Goal: Task Accomplishment & Management: Manage account settings

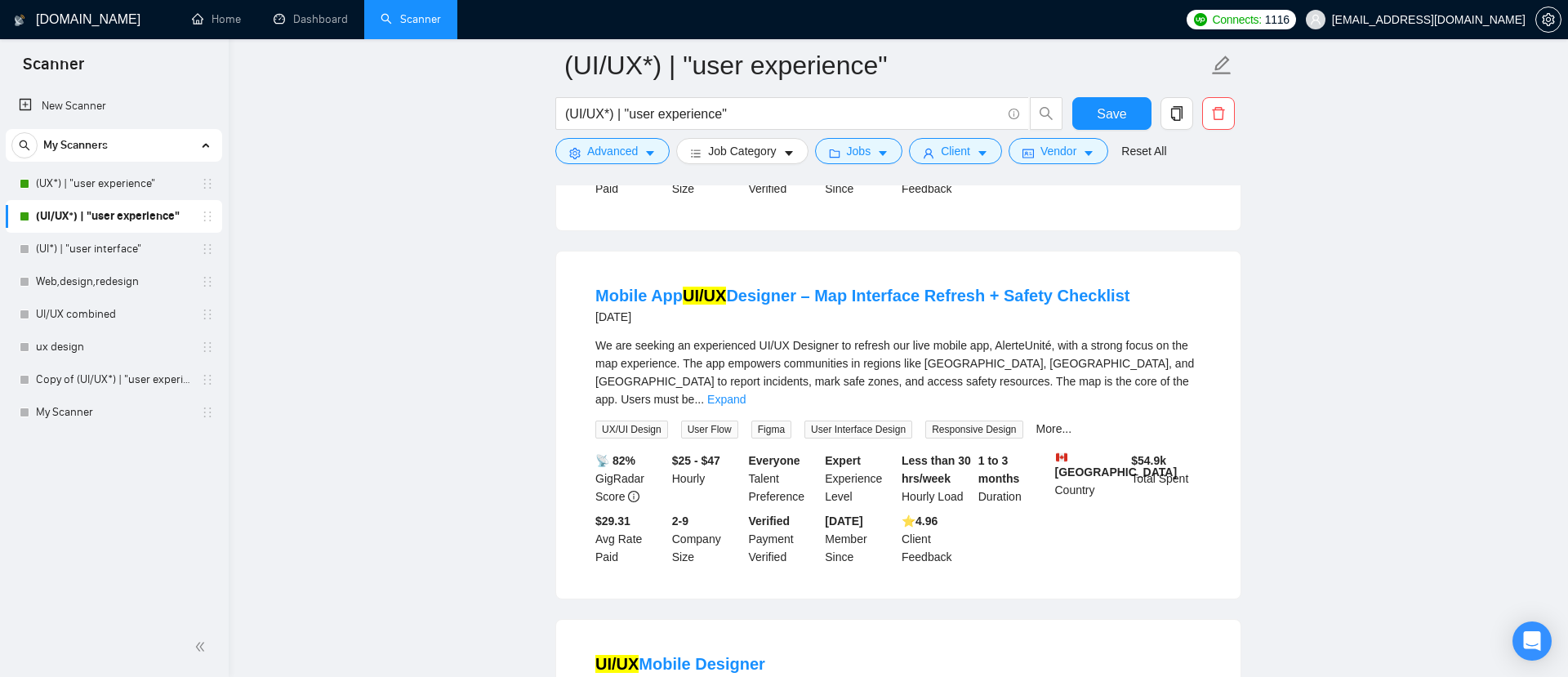
scroll to position [2671, 0]
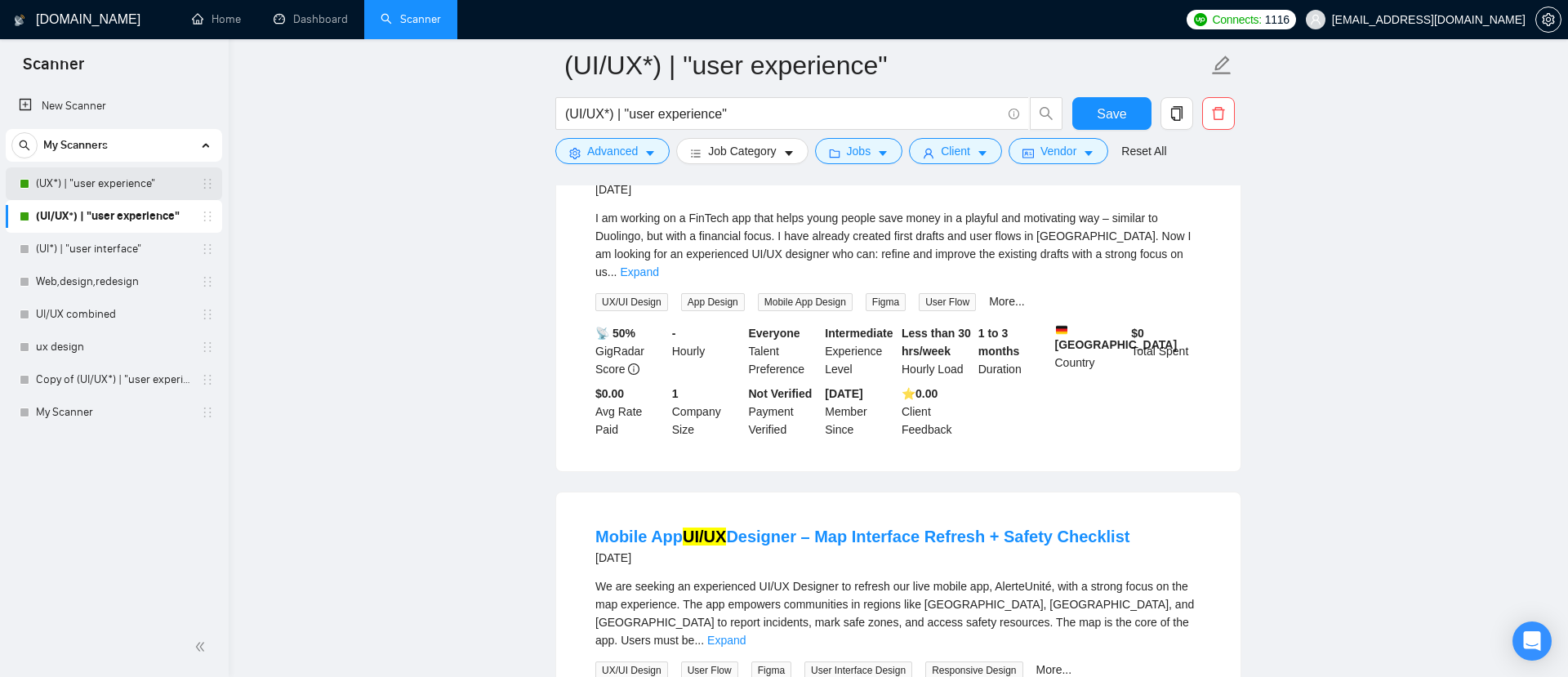
click at [130, 188] on link "(UX*) | "user experience"" at bounding box center [113, 184] width 155 height 32
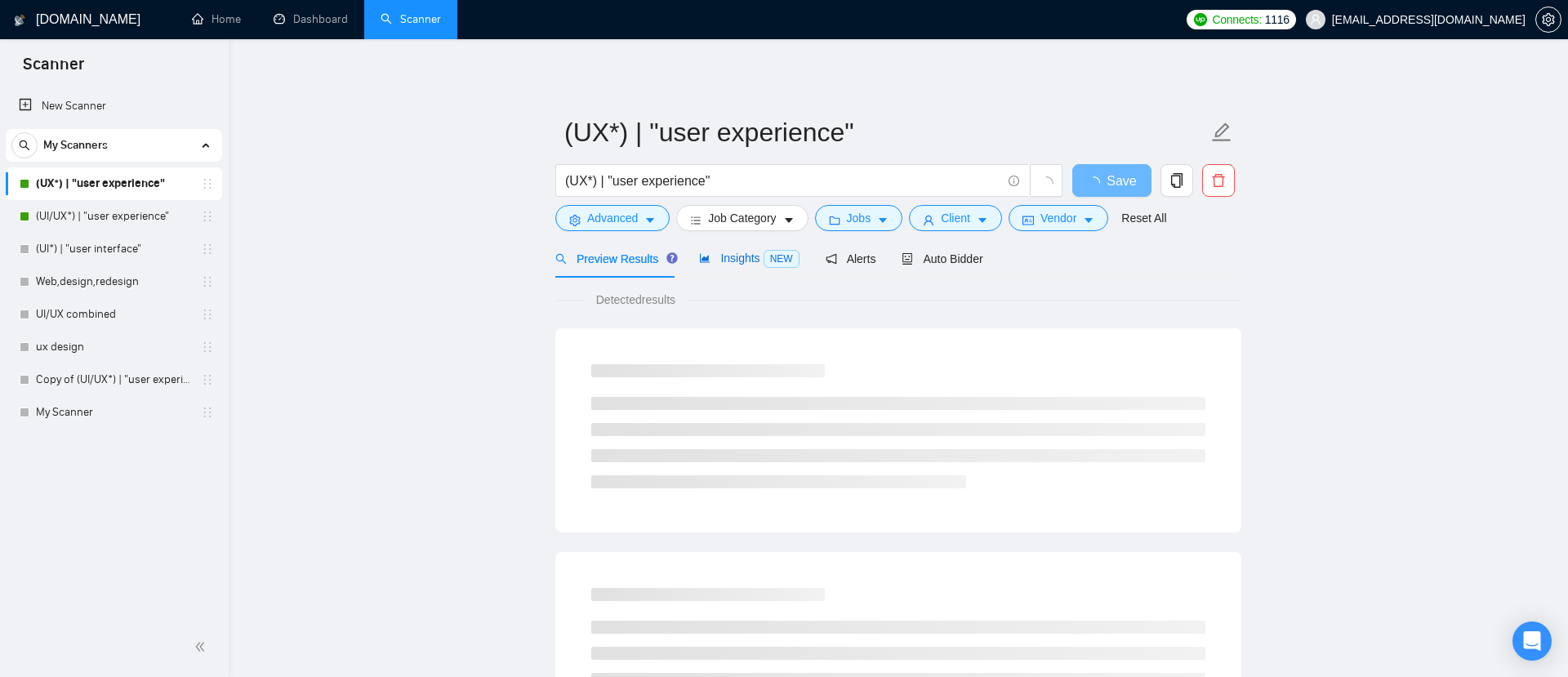
click at [745, 260] on span "Insights NEW" at bounding box center [749, 258] width 100 height 13
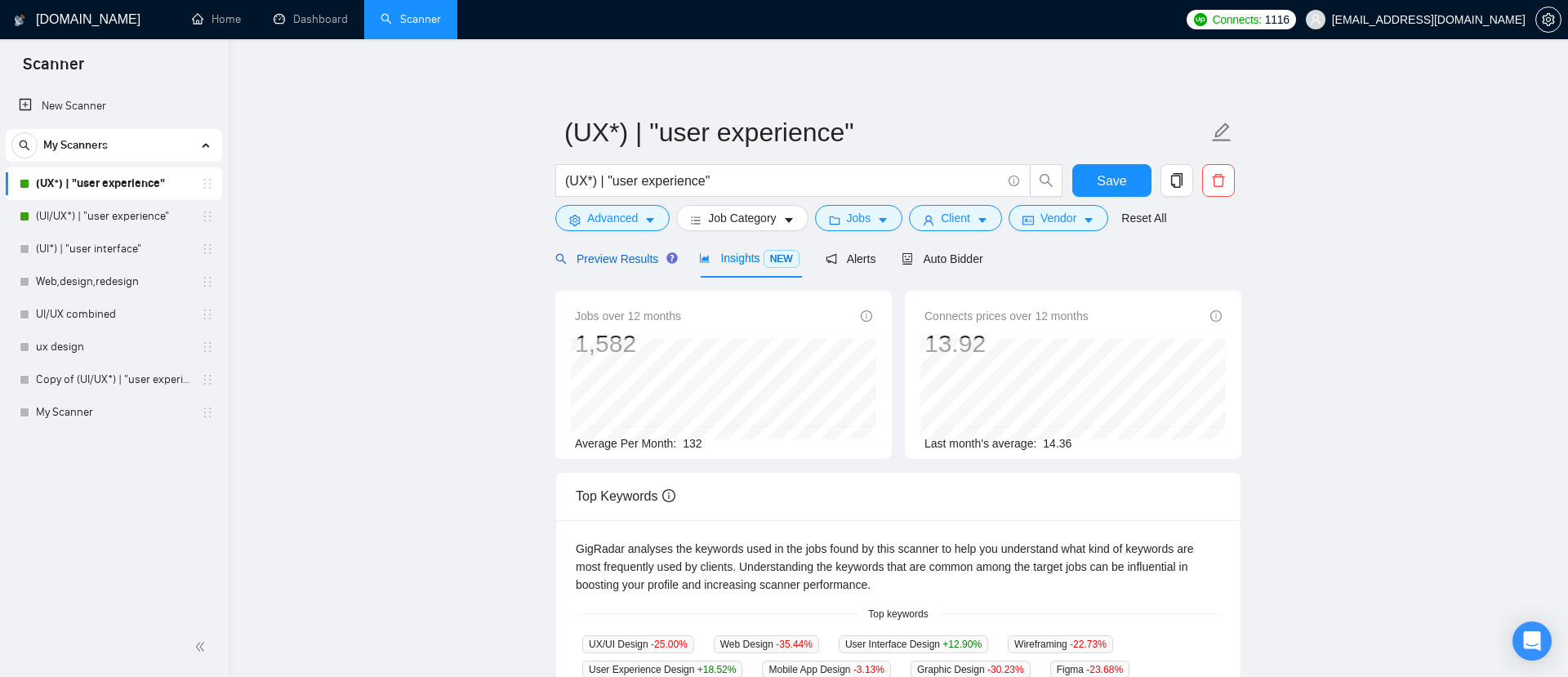
click at [628, 262] on span "Preview Results" at bounding box center [613, 259] width 117 height 13
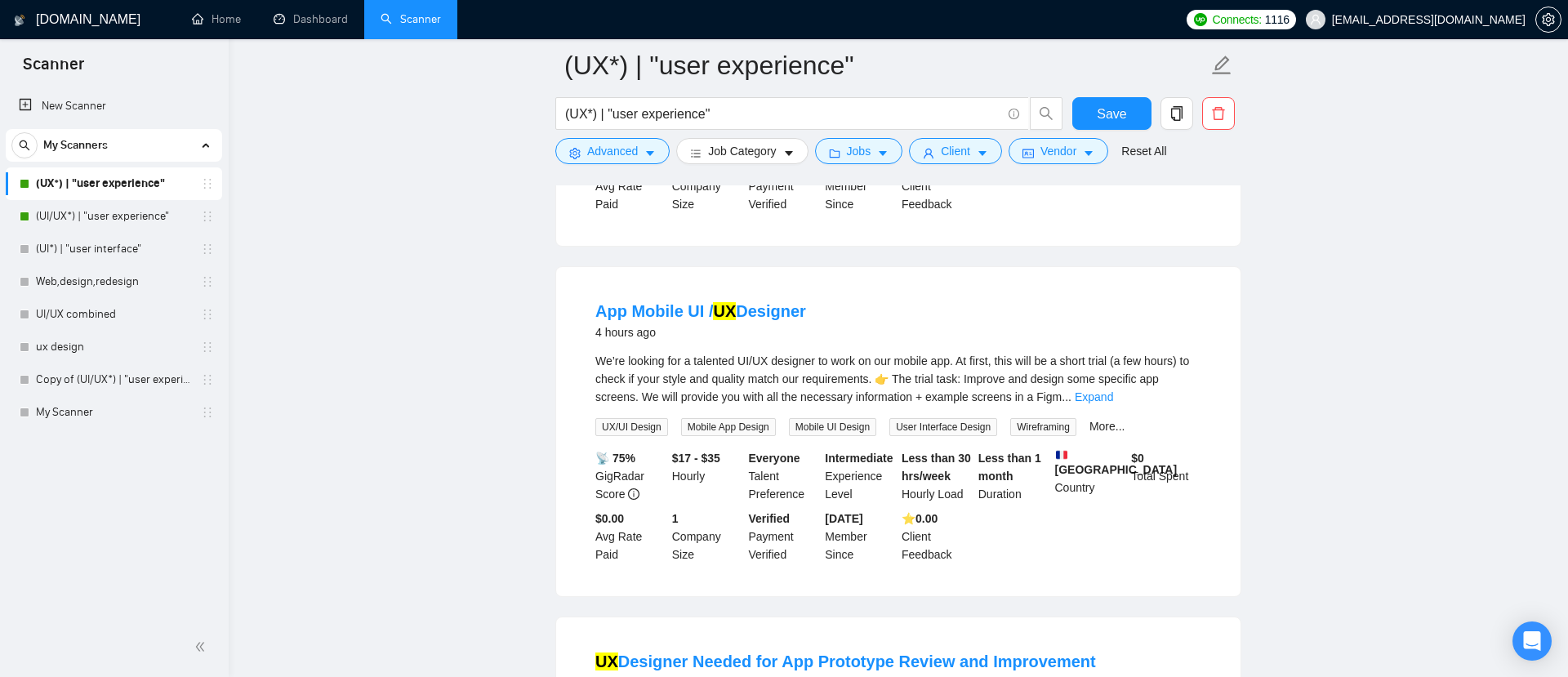
scroll to position [130, 0]
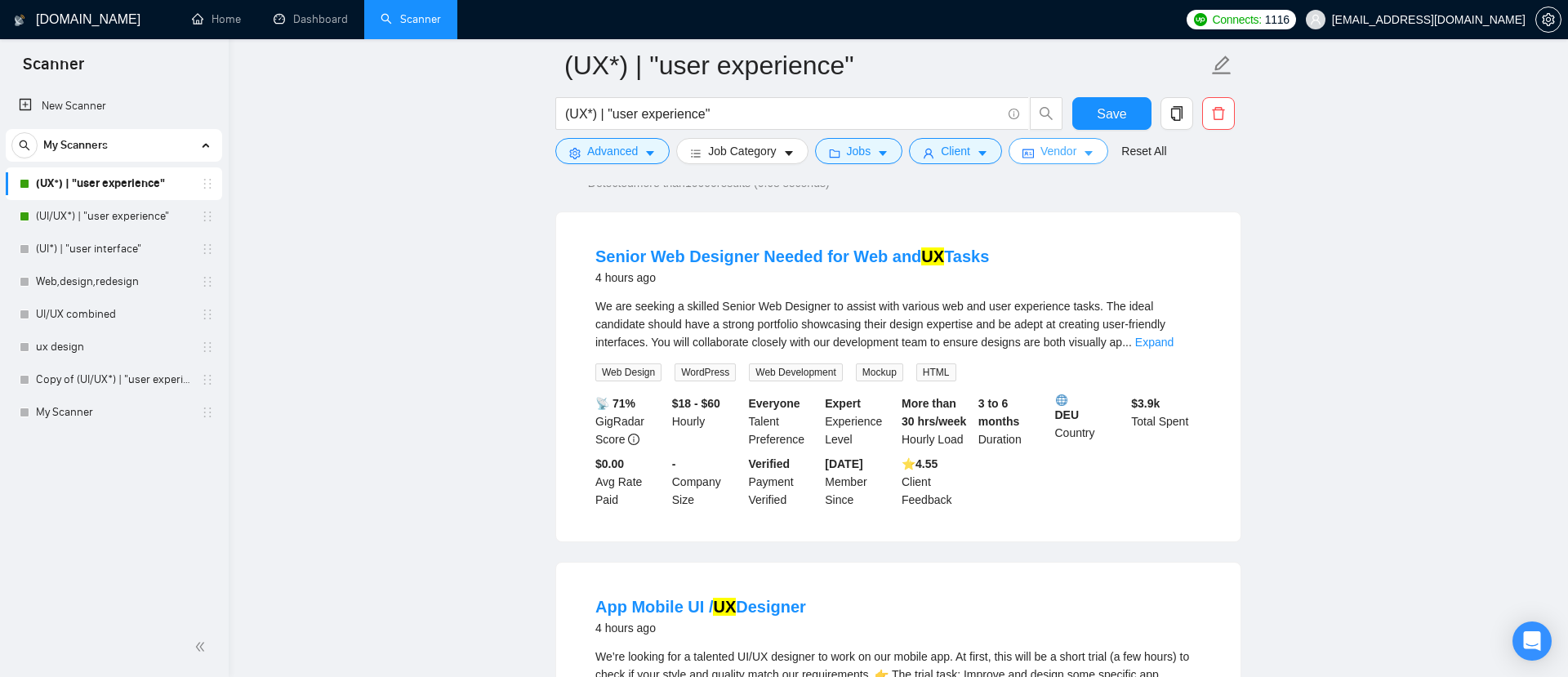
click at [1055, 144] on span "Vendor" at bounding box center [1059, 152] width 36 height 18
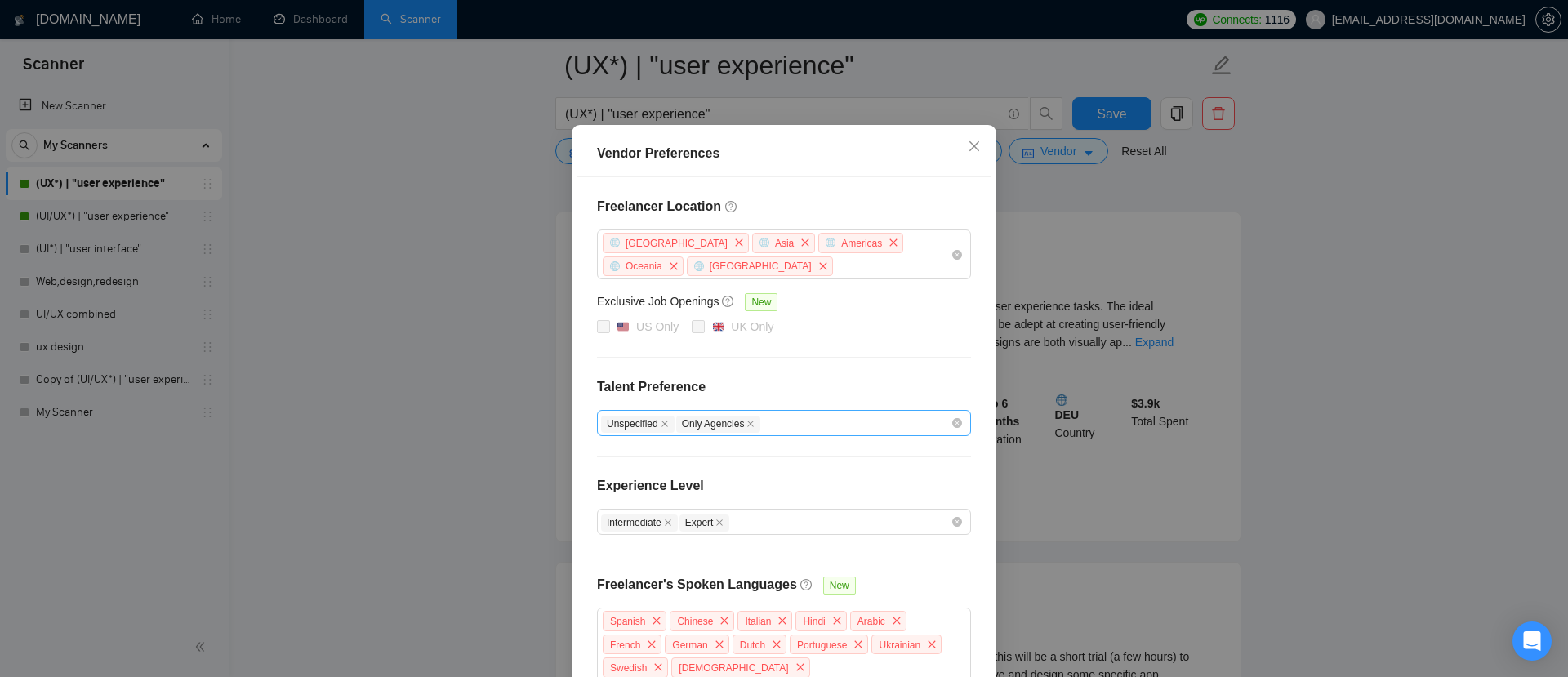
scroll to position [69, 0]
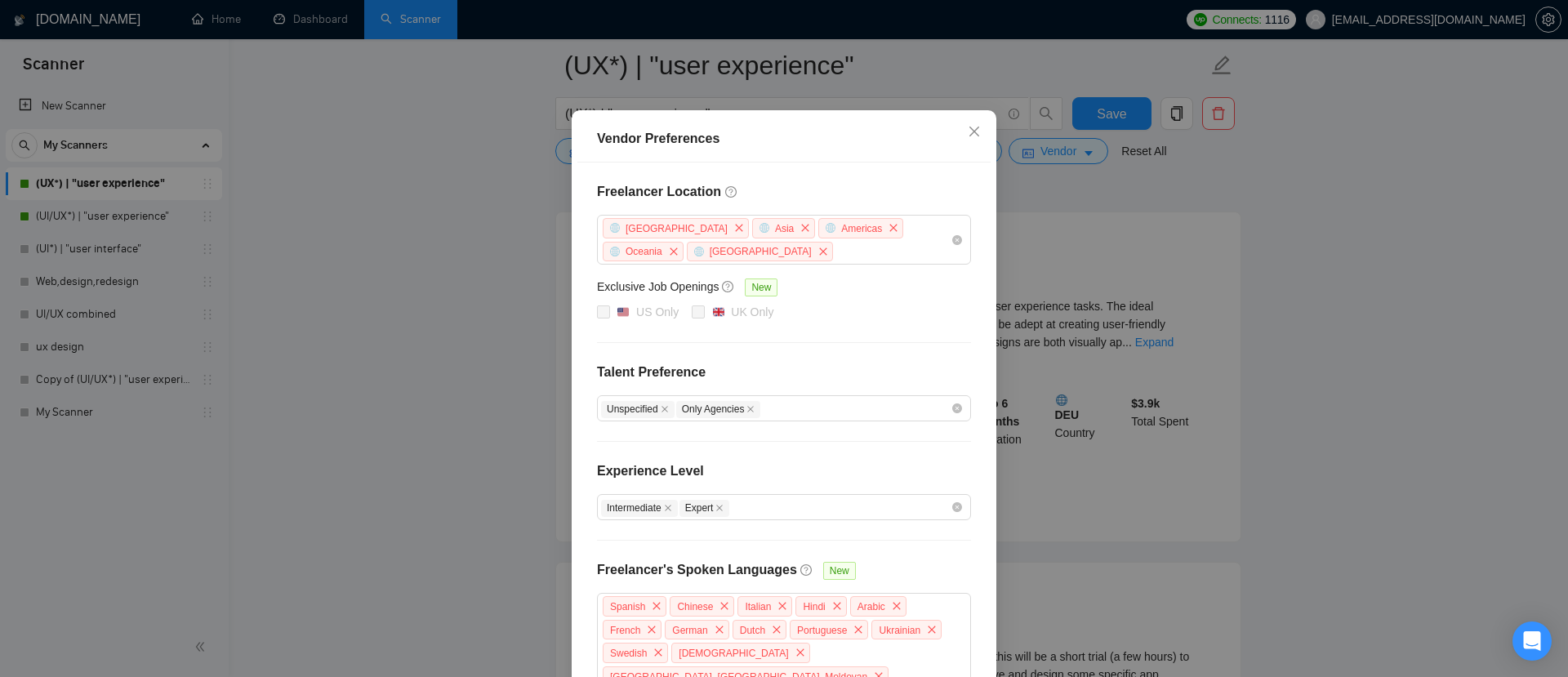
click at [668, 412] on icon "close" at bounding box center [664, 409] width 8 height 8
click at [725, 445] on div "Freelancer Location [GEOGRAPHIC_DATA] [GEOGRAPHIC_DATA] [GEOGRAPHIC_DATA] [GEOG…" at bounding box center [784, 598] width 413 height 872
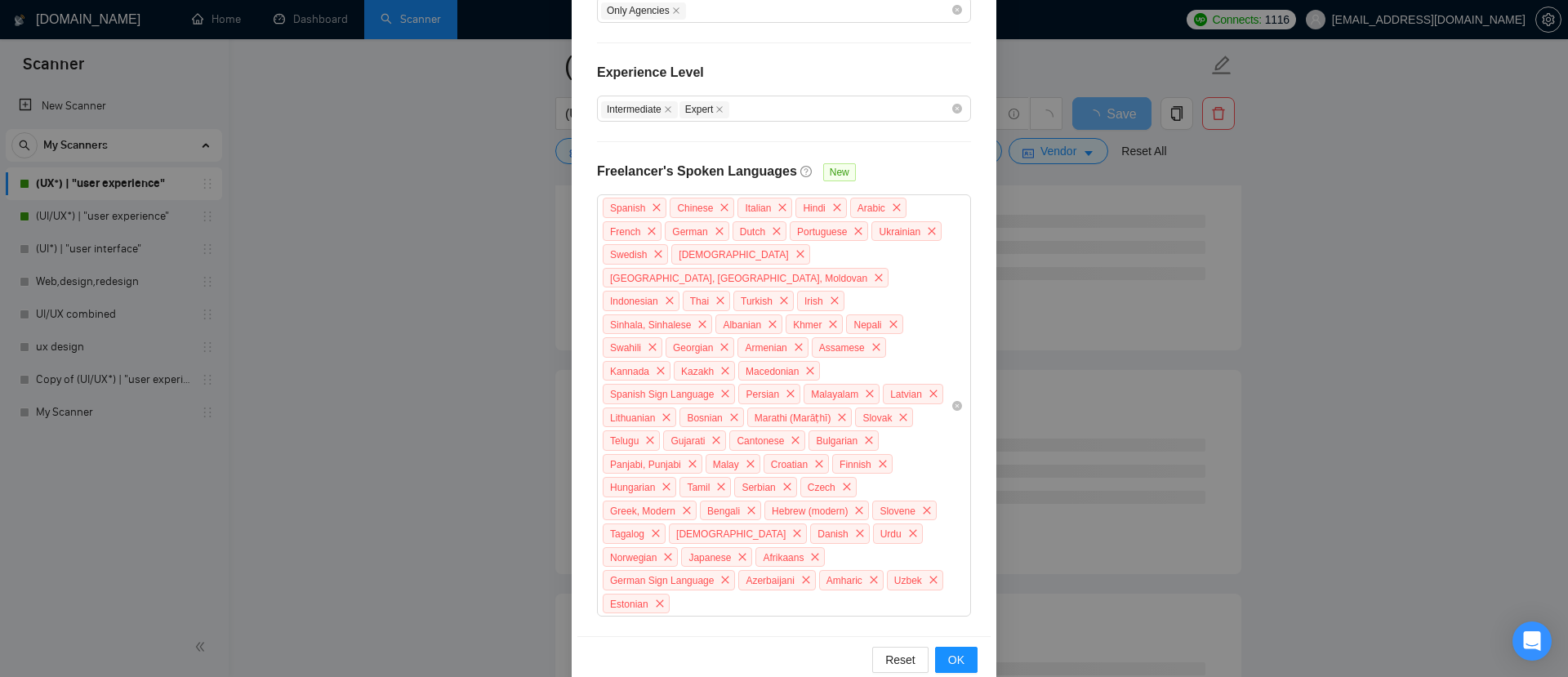
scroll to position [490, 0]
click at [954, 651] on span "OK" at bounding box center [957, 660] width 16 height 18
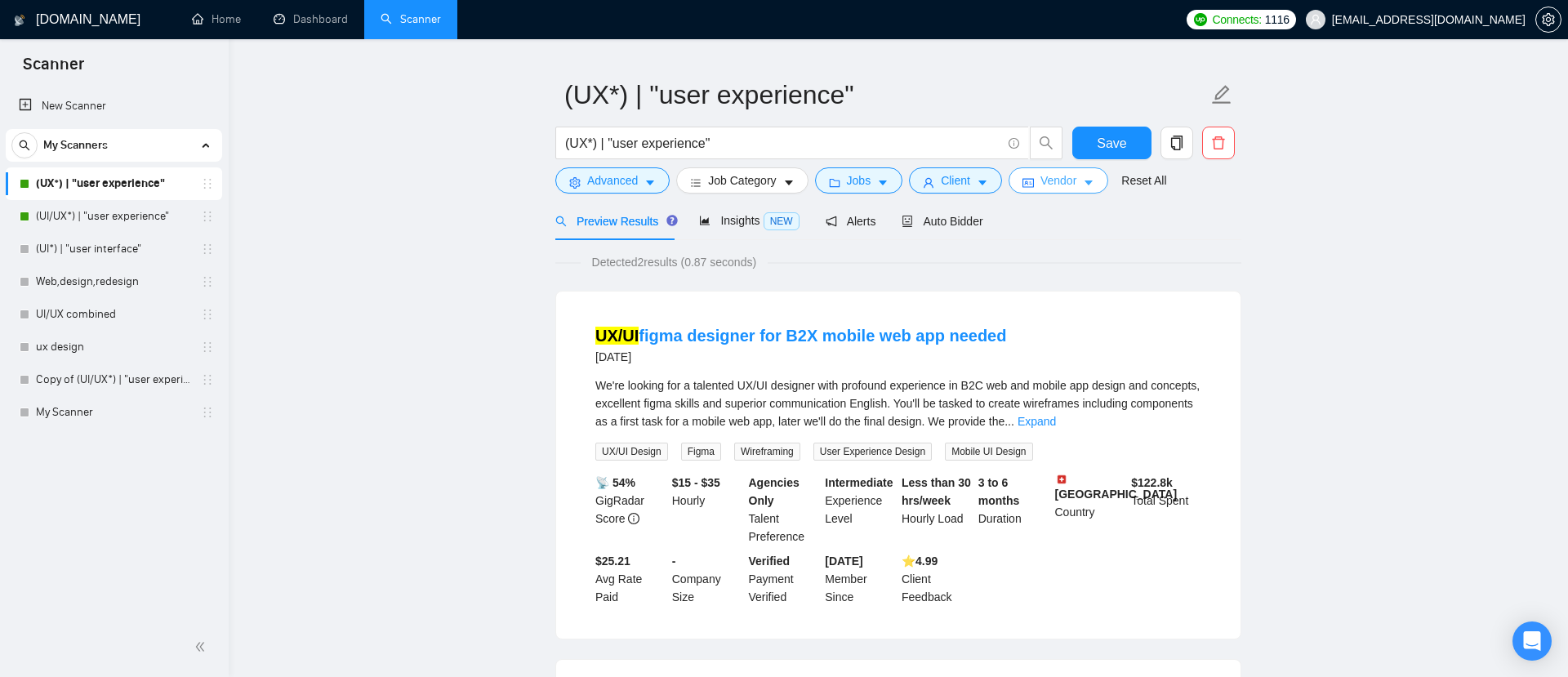
scroll to position [0, 0]
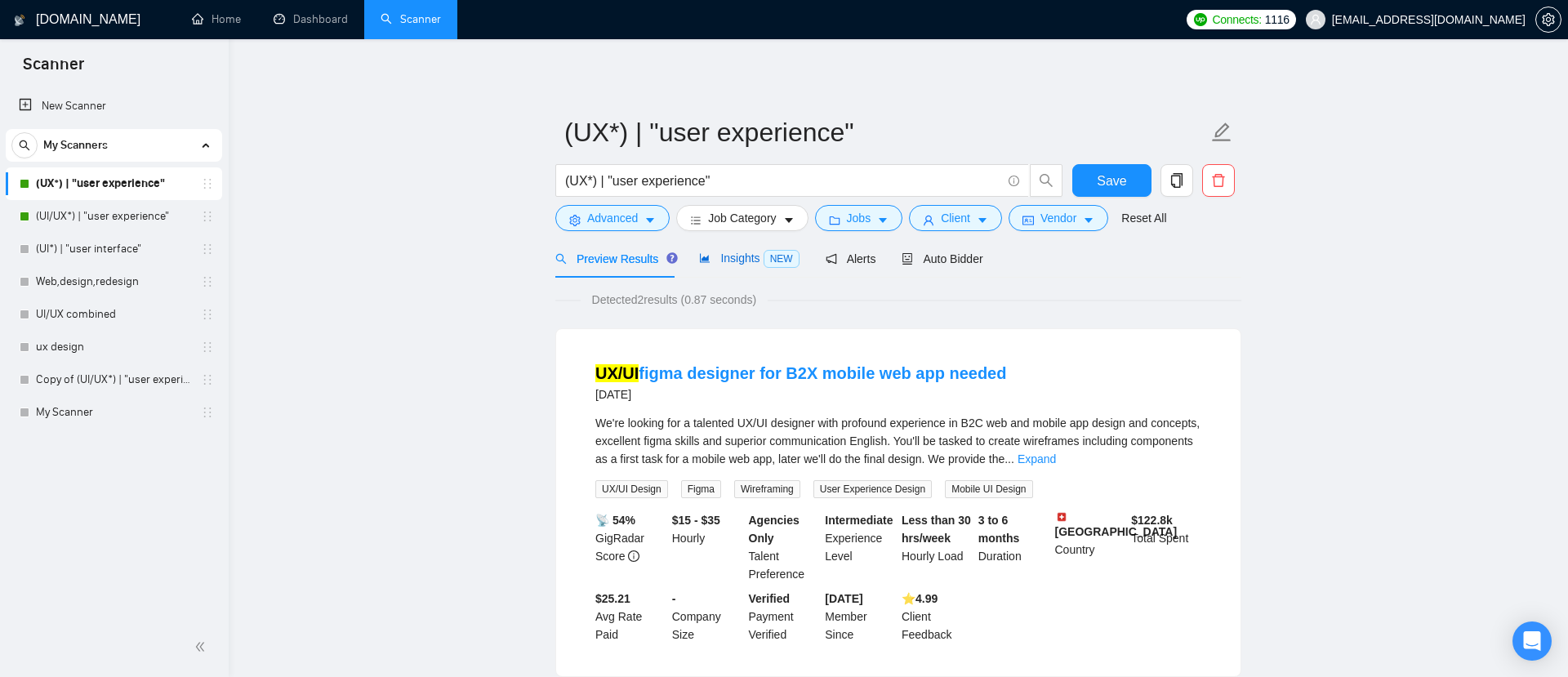
click at [746, 261] on span "Insights NEW" at bounding box center [749, 258] width 100 height 13
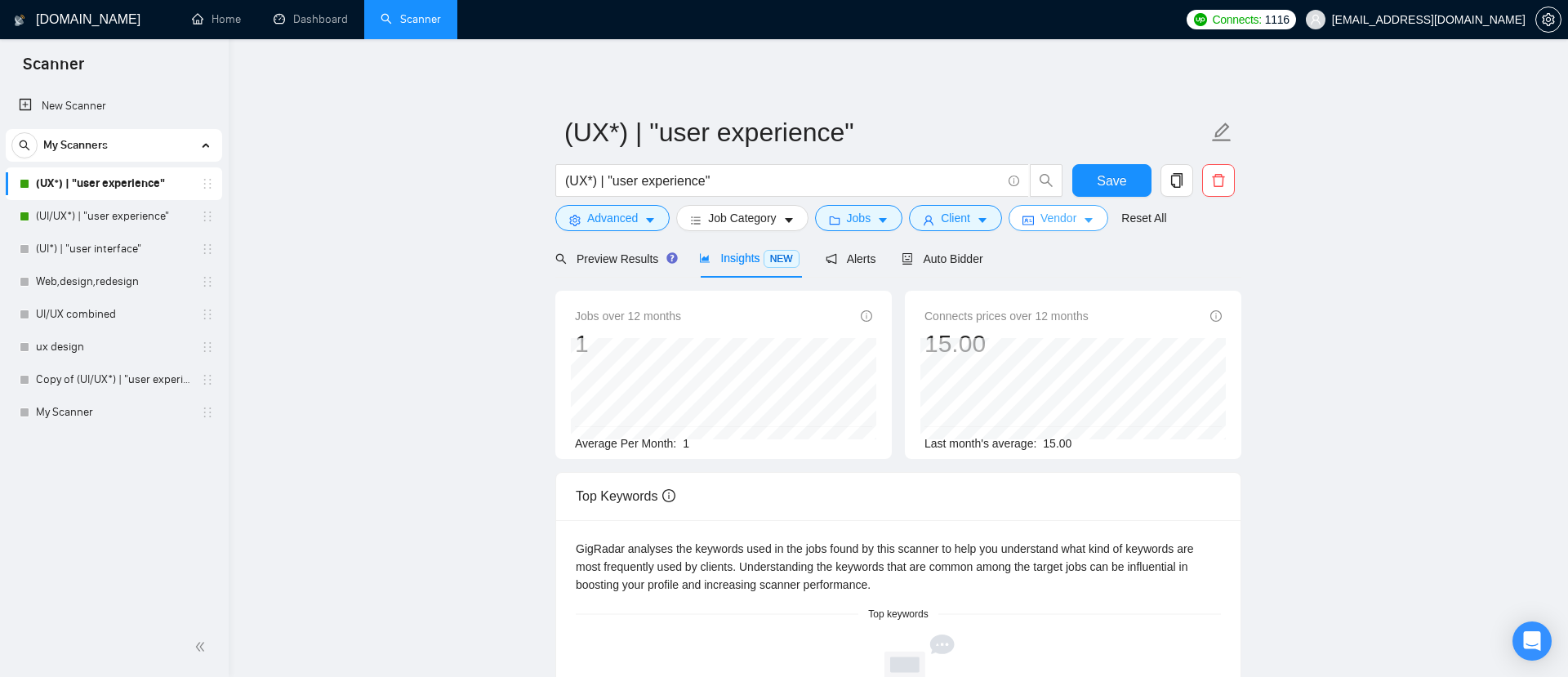
click at [1054, 217] on span "Vendor" at bounding box center [1059, 218] width 36 height 18
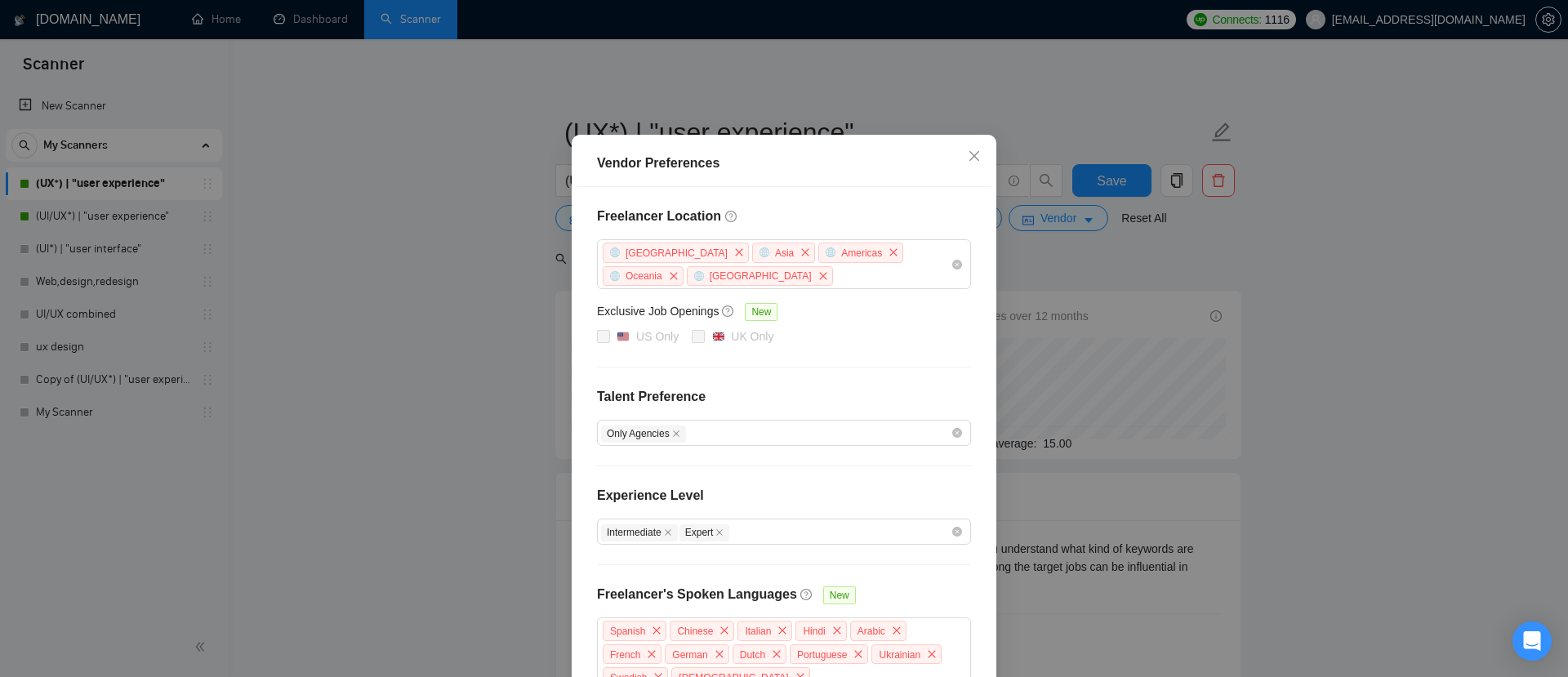
scroll to position [58, 0]
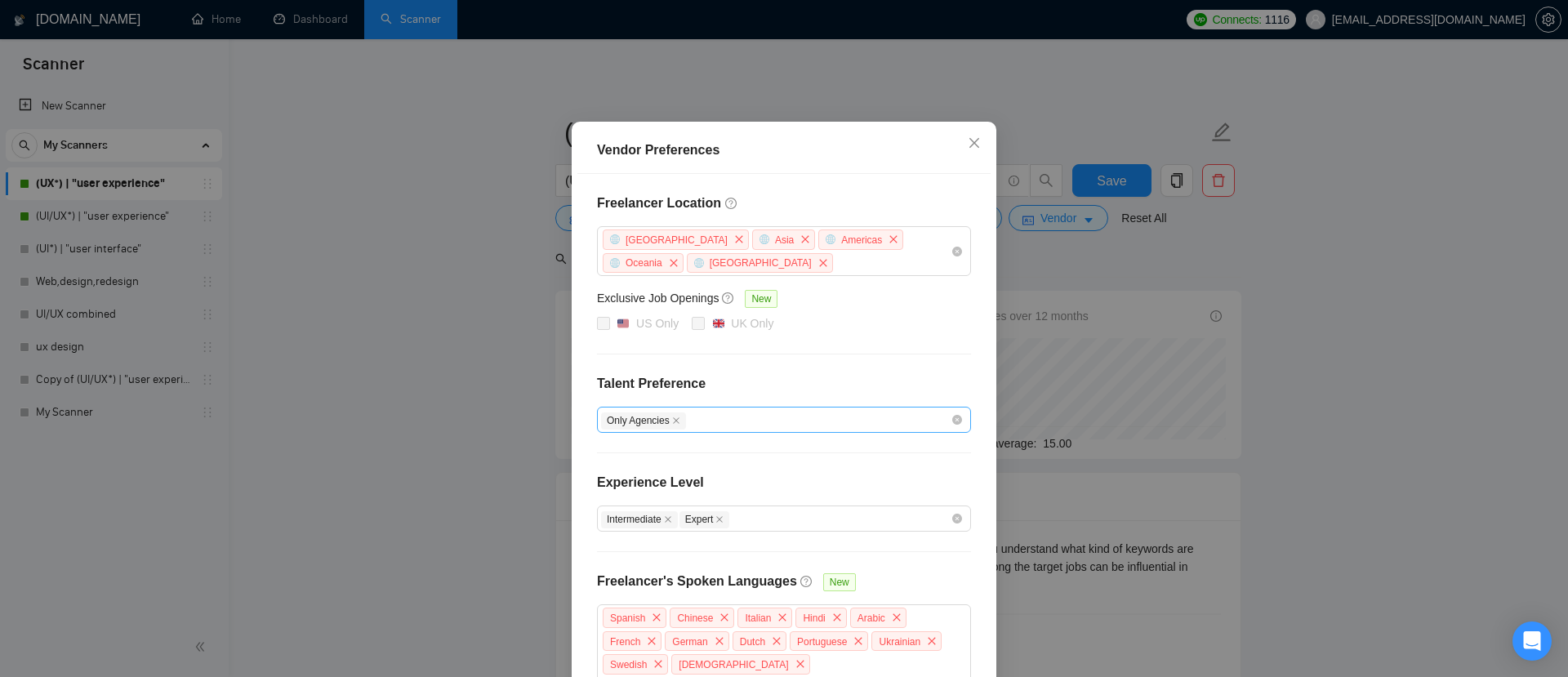
click at [710, 419] on div "Only Agencies" at bounding box center [776, 420] width 350 height 20
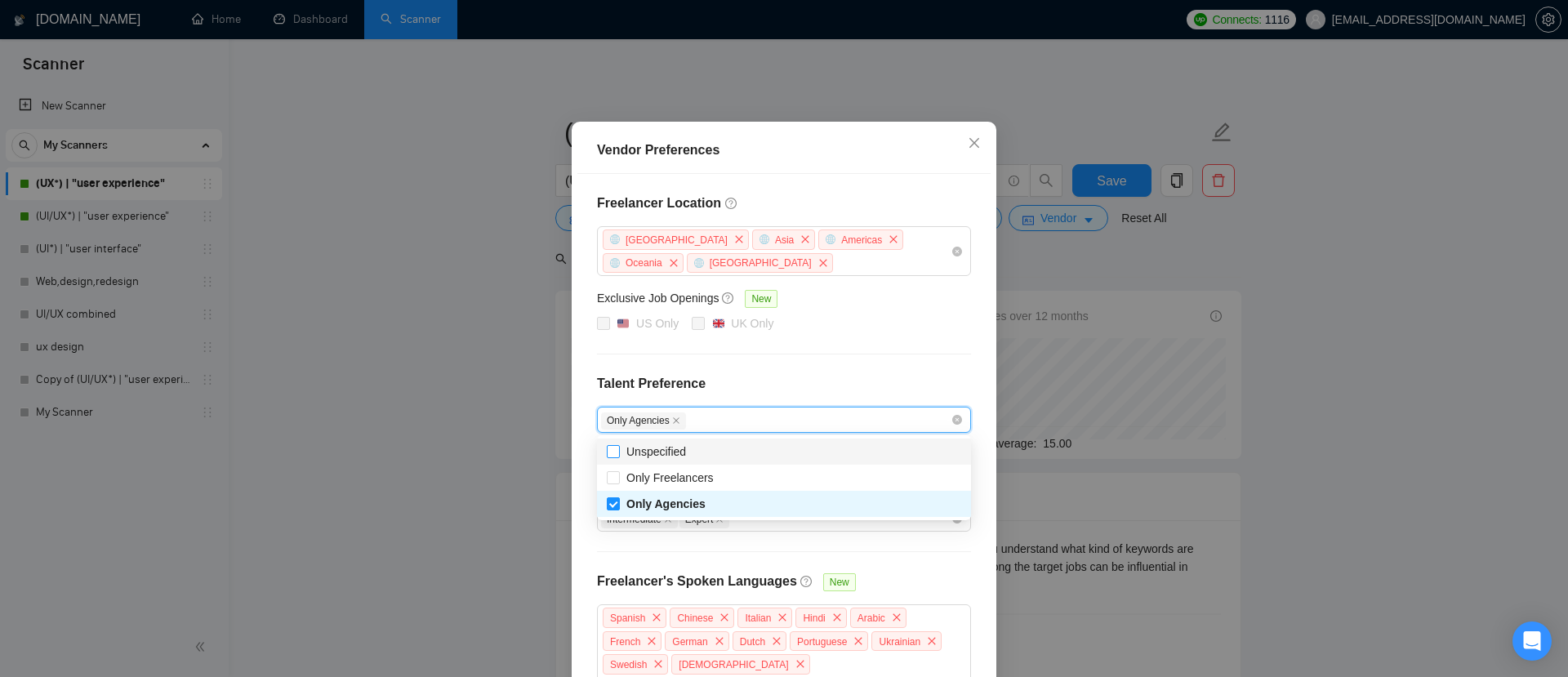
click at [613, 451] on input "Unspecified" at bounding box center [612, 451] width 12 height 12
checkbox input "true"
click at [589, 430] on div "Freelancer Location [GEOGRAPHIC_DATA] [GEOGRAPHIC_DATA] [GEOGRAPHIC_DATA] [GEOG…" at bounding box center [784, 610] width 413 height 872
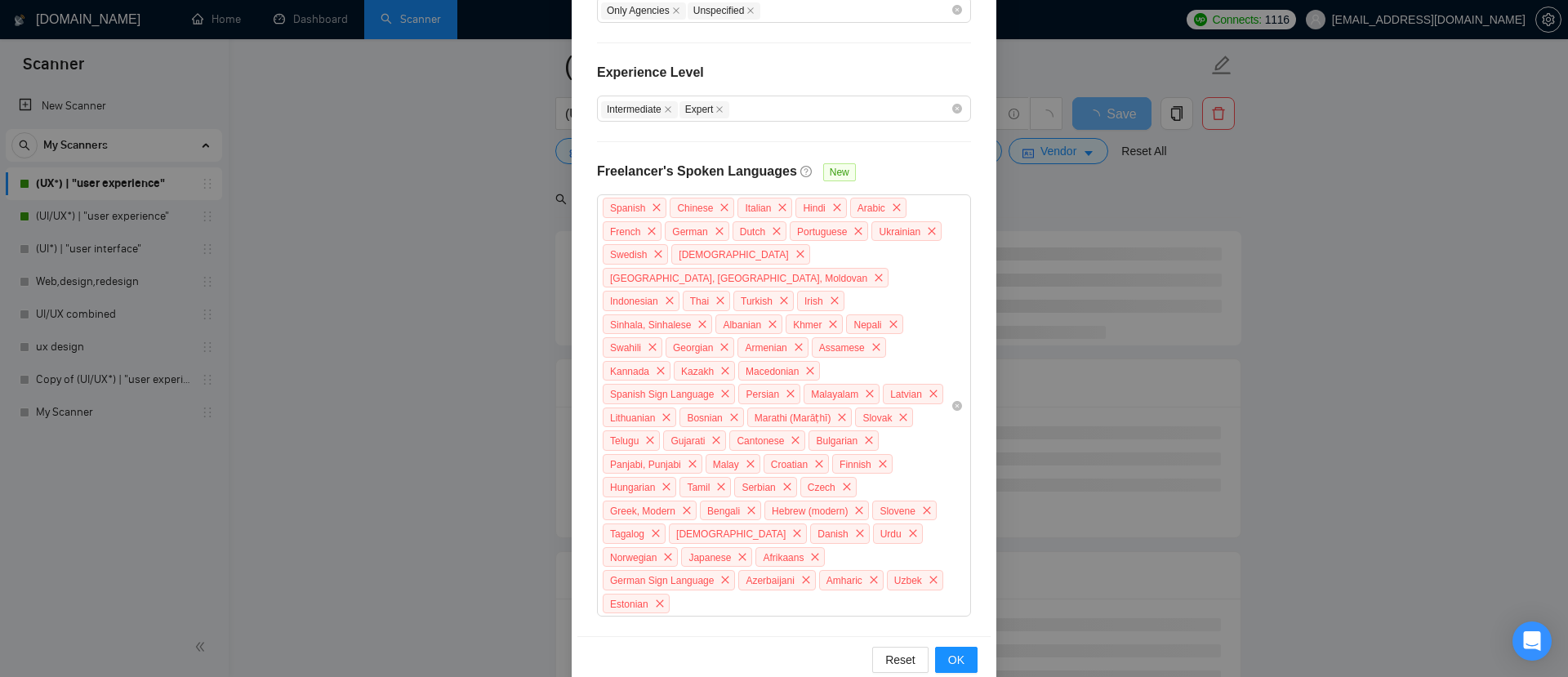
scroll to position [252, 0]
click at [958, 651] on span "OK" at bounding box center [957, 660] width 16 height 18
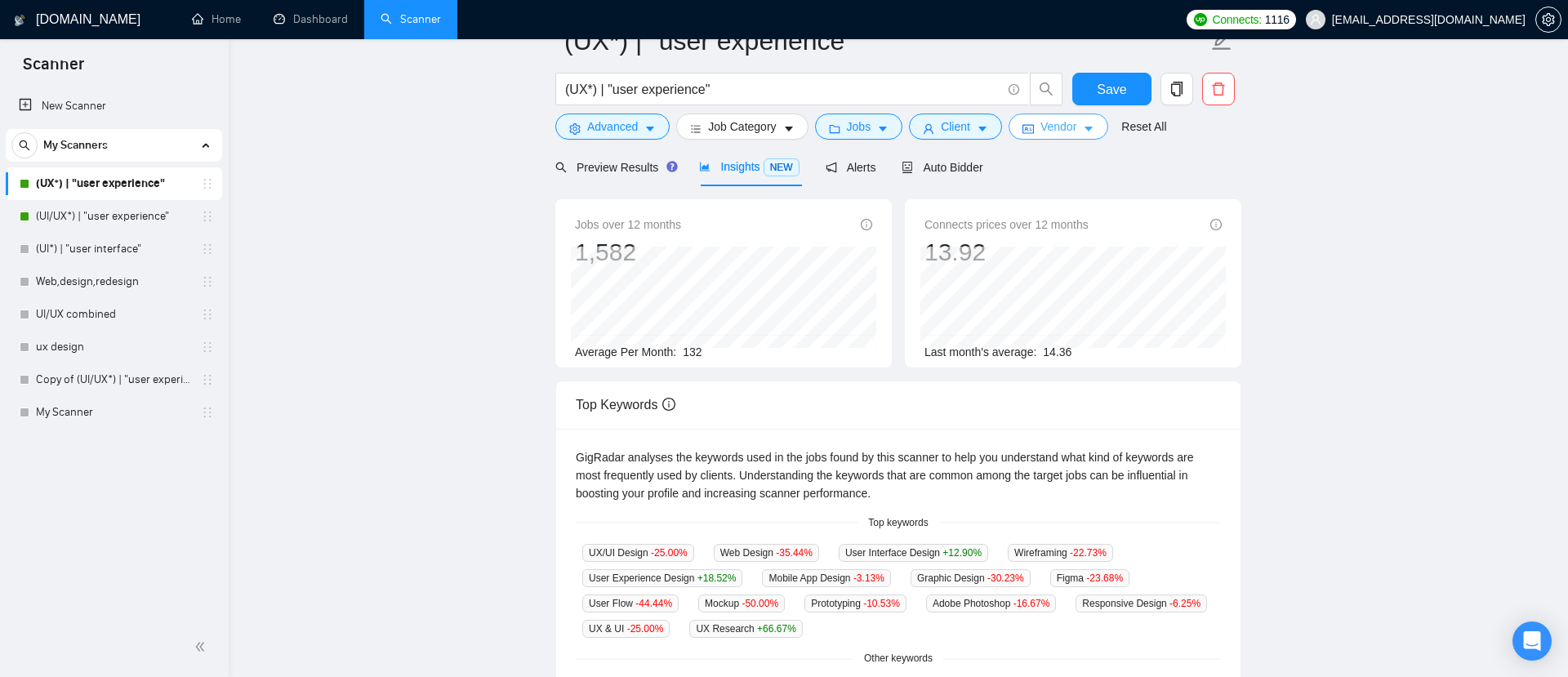
scroll to position [0, 0]
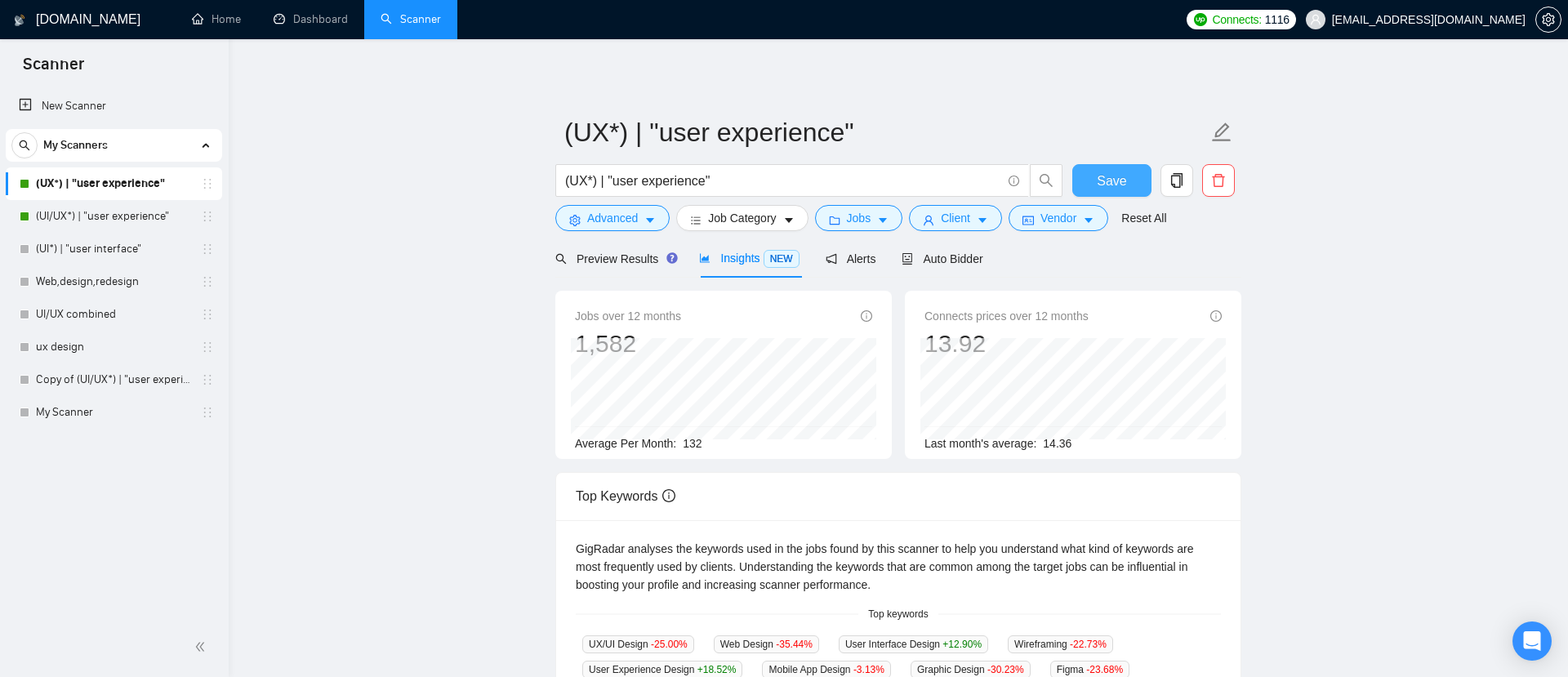
click at [1092, 172] on button "Save" at bounding box center [1112, 180] width 79 height 32
click at [82, 213] on link "(UI/UX*) | "user experience"" at bounding box center [113, 216] width 155 height 32
click at [943, 256] on span "Auto Bidder" at bounding box center [942, 259] width 81 height 13
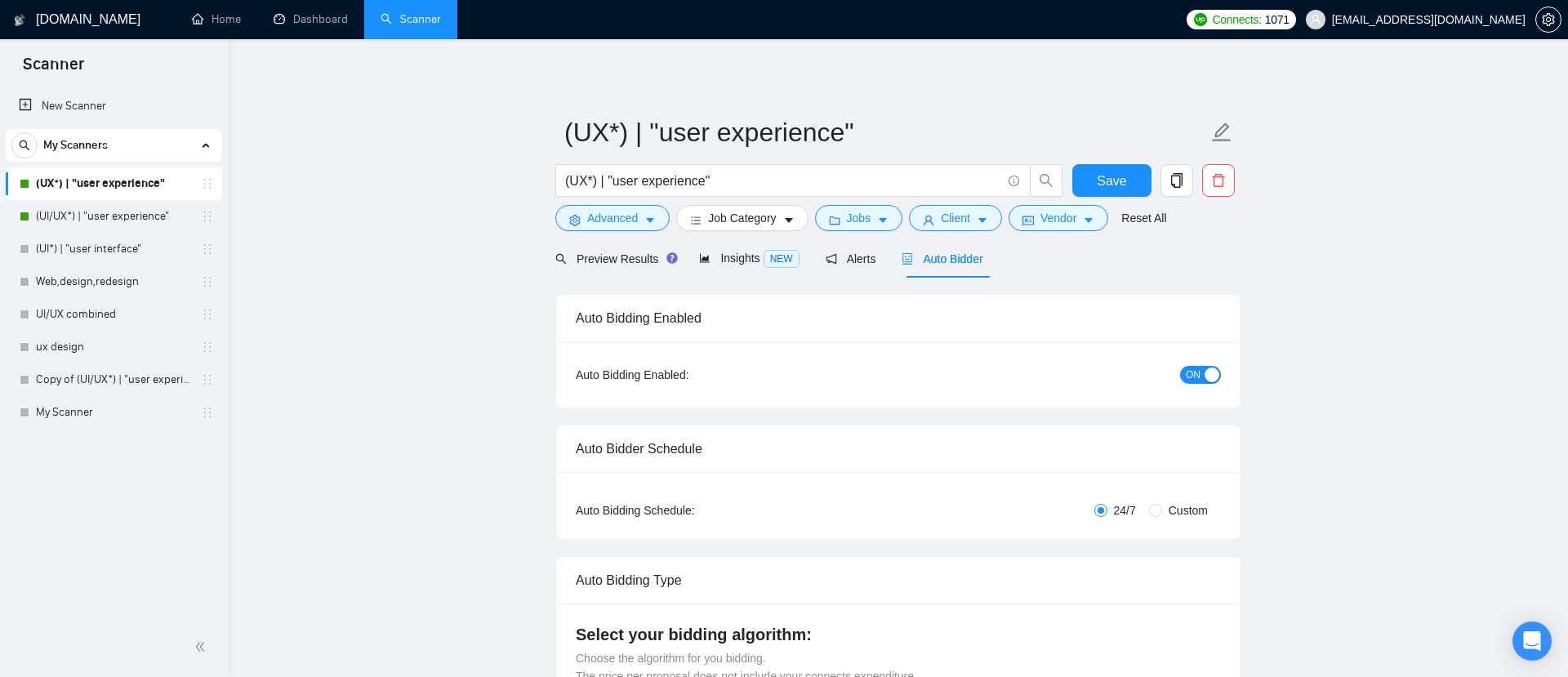
checkbox input "true"
click at [202, 149] on div "My Scanners" at bounding box center [114, 145] width 205 height 32
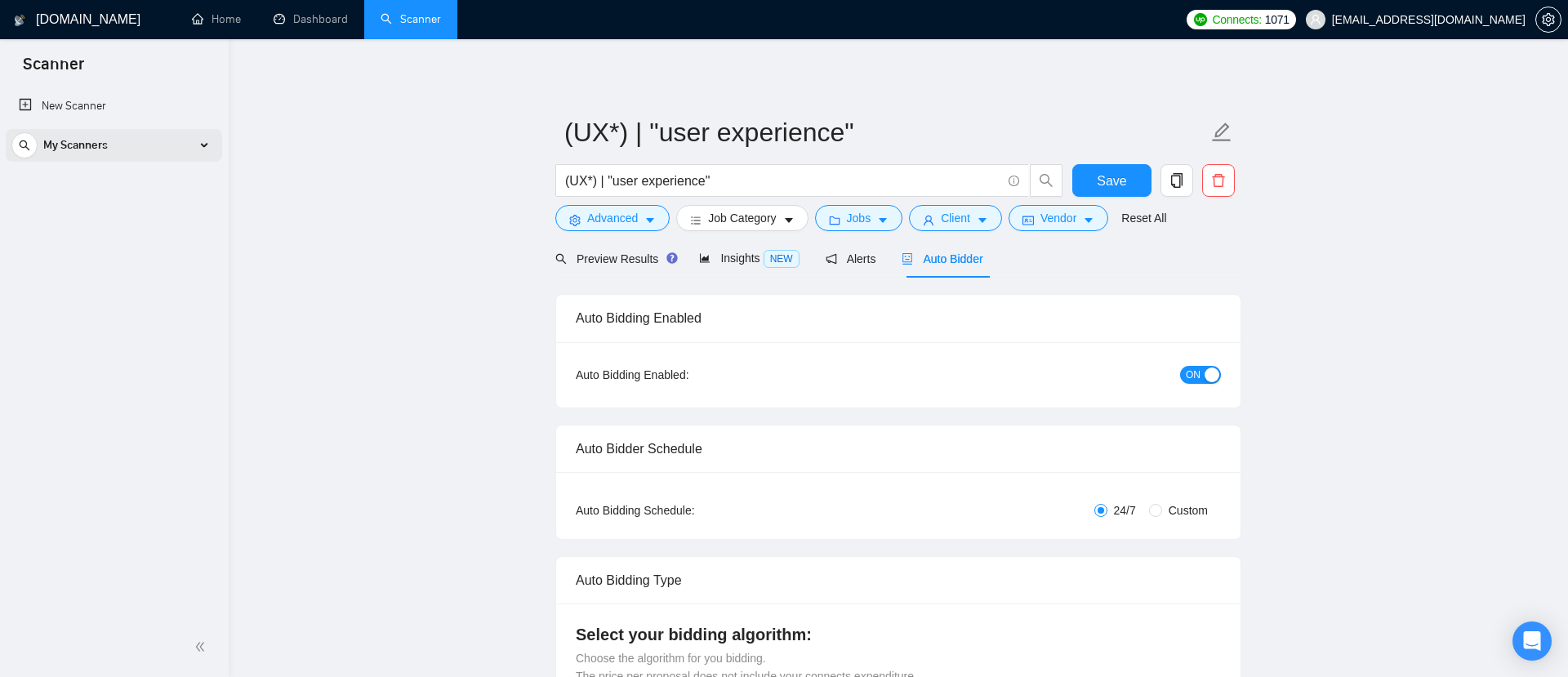
click at [202, 149] on div "My Scanners" at bounding box center [114, 145] width 205 height 32
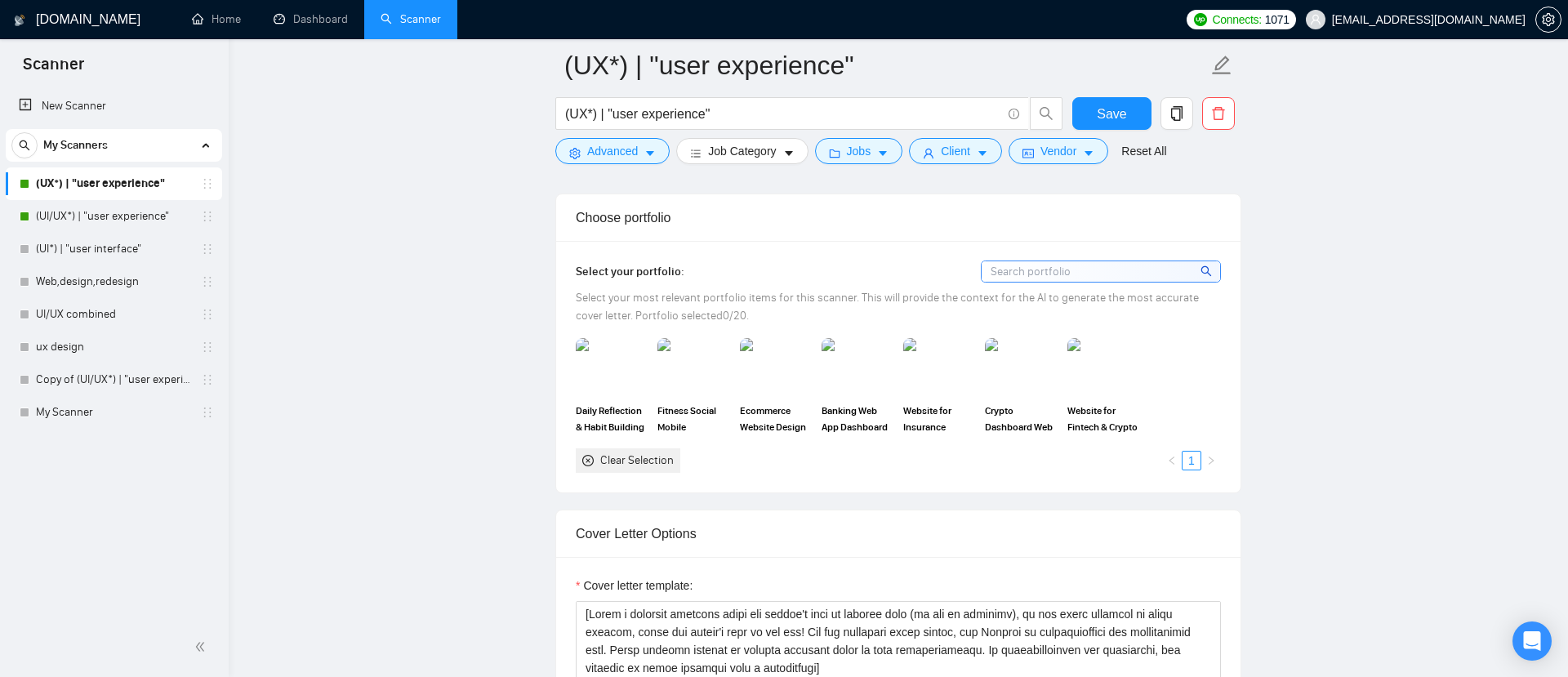
scroll to position [1428, 0]
click at [603, 464] on div "Clear Selection" at bounding box center [637, 463] width 74 height 18
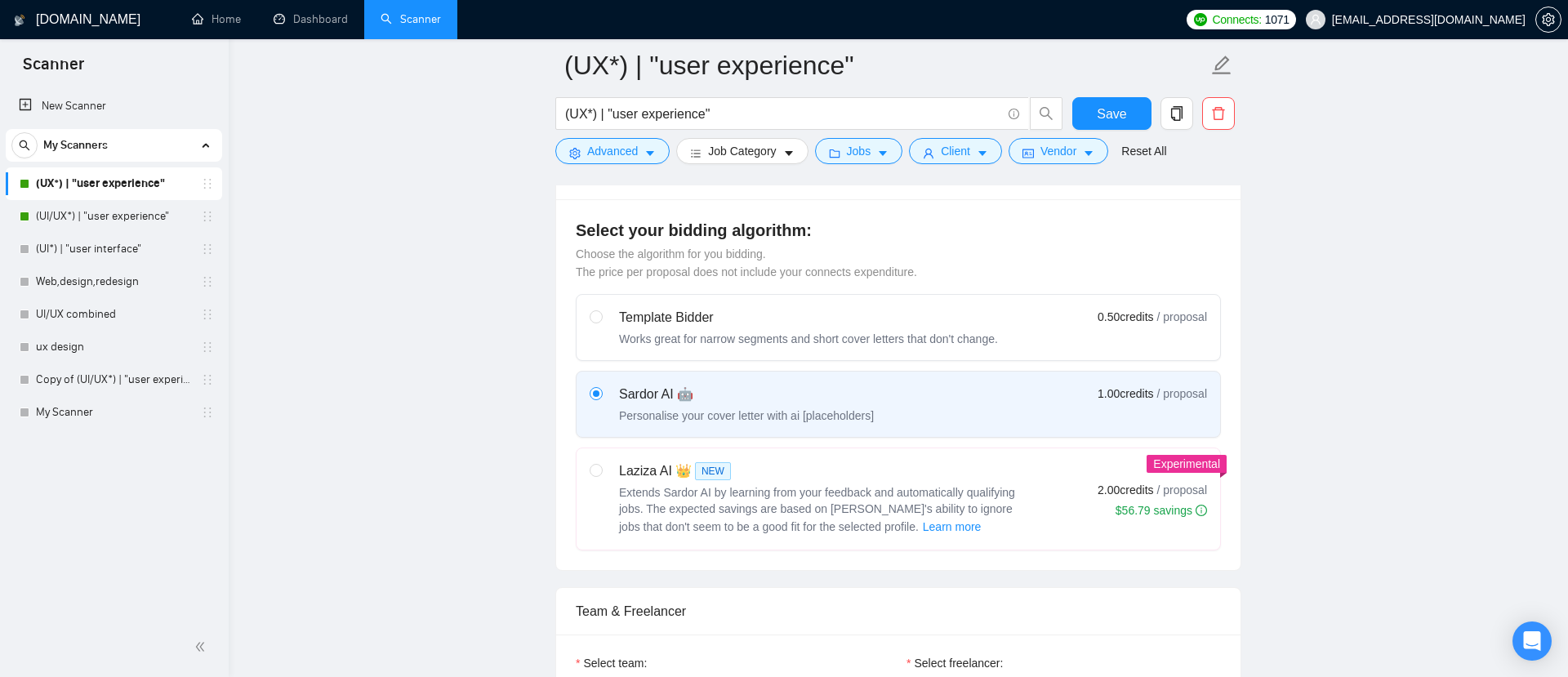
scroll to position [218, 0]
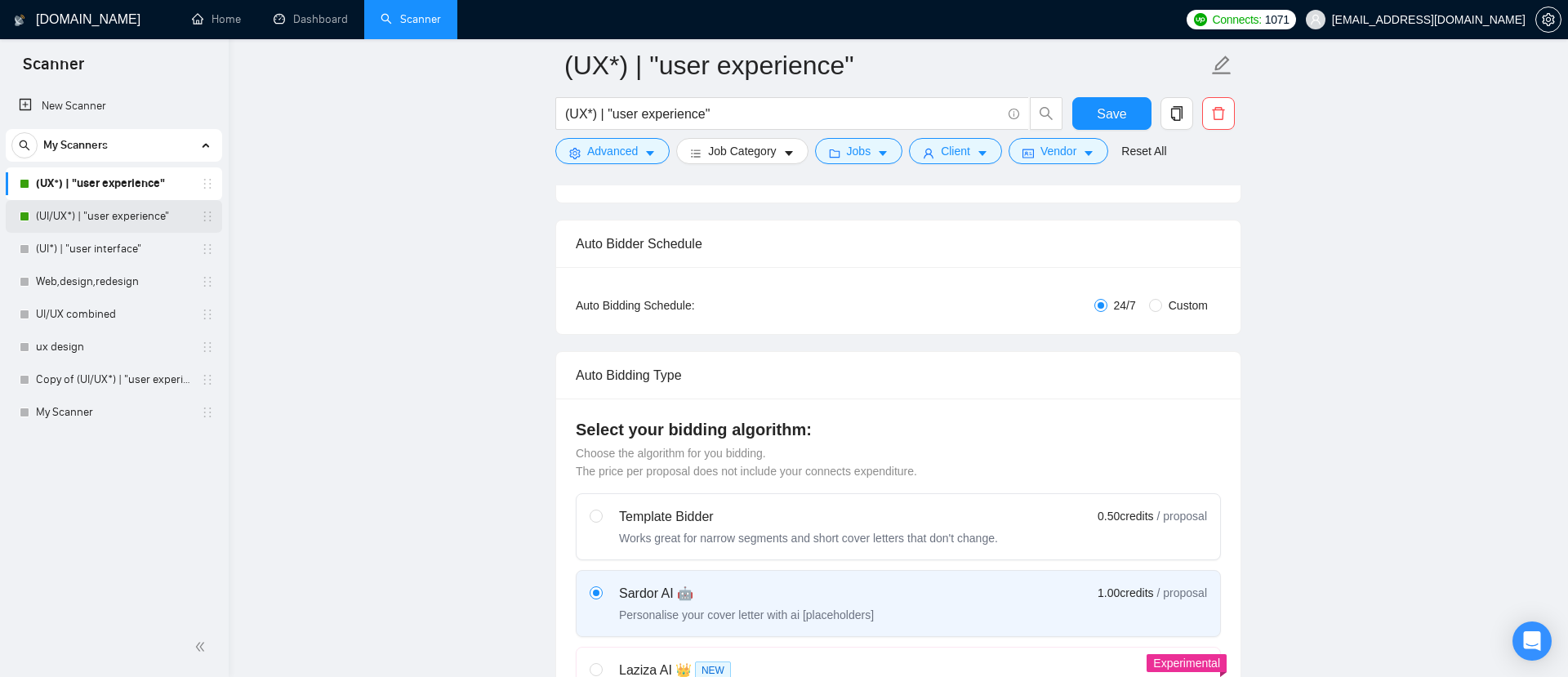
click at [74, 219] on link "(UI/UX*) | "user experience"" at bounding box center [113, 216] width 155 height 32
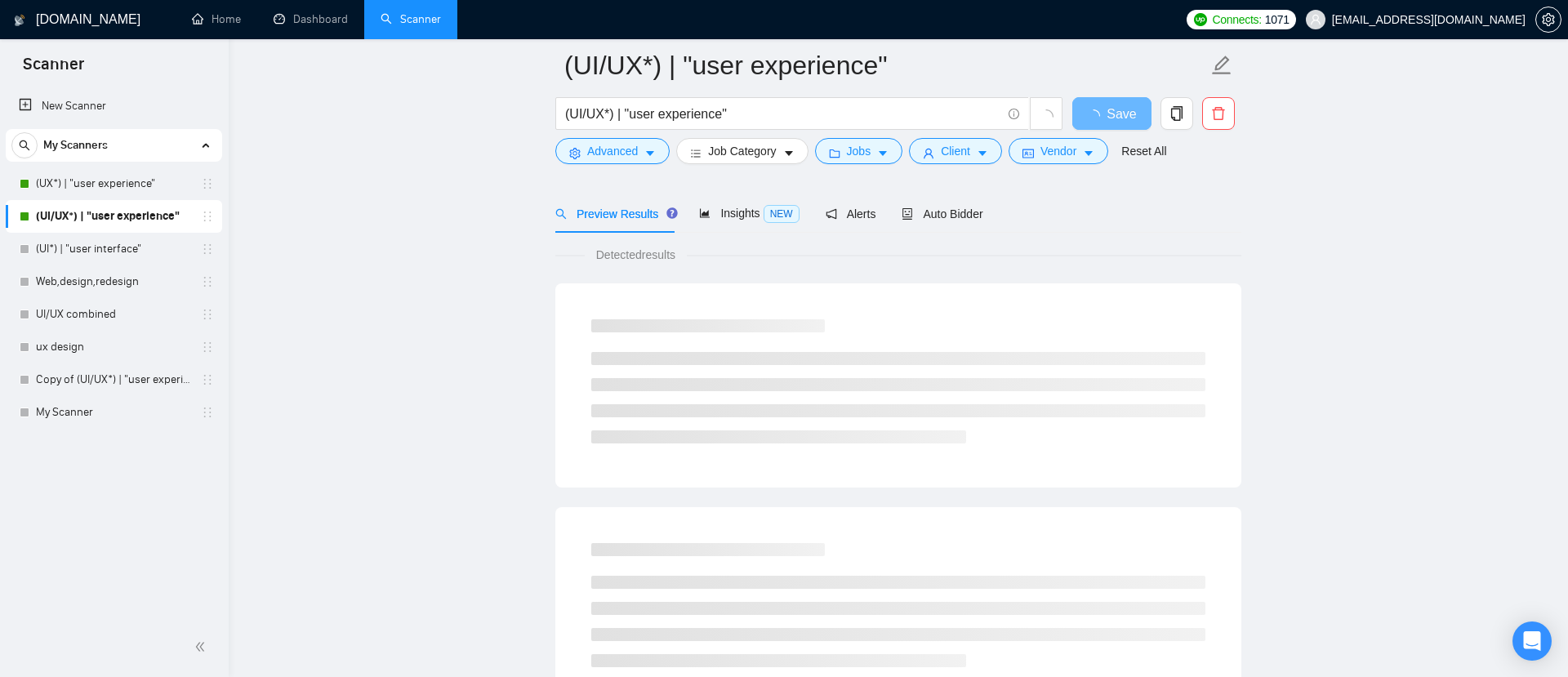
scroll to position [97, 0]
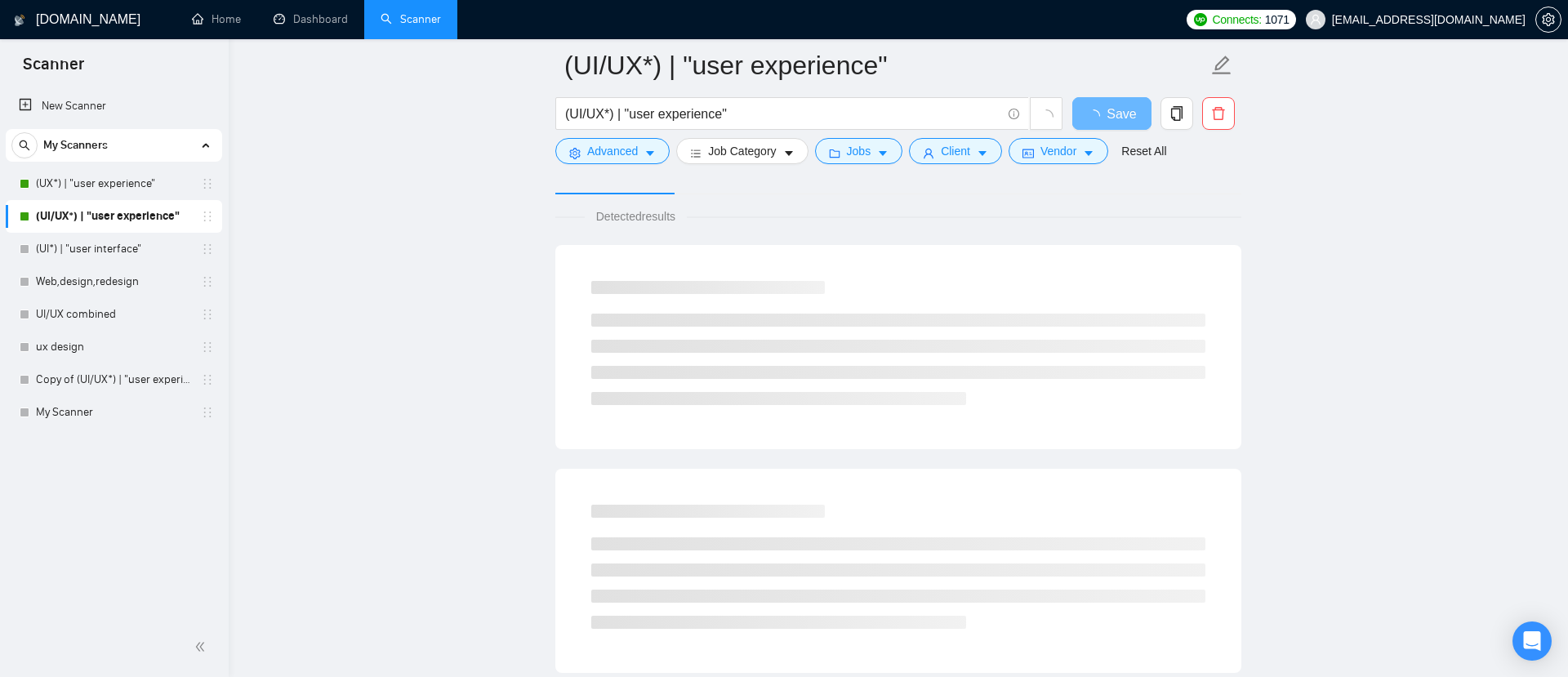
click at [950, 194] on div "Auto Bidder" at bounding box center [942, 175] width 81 height 39
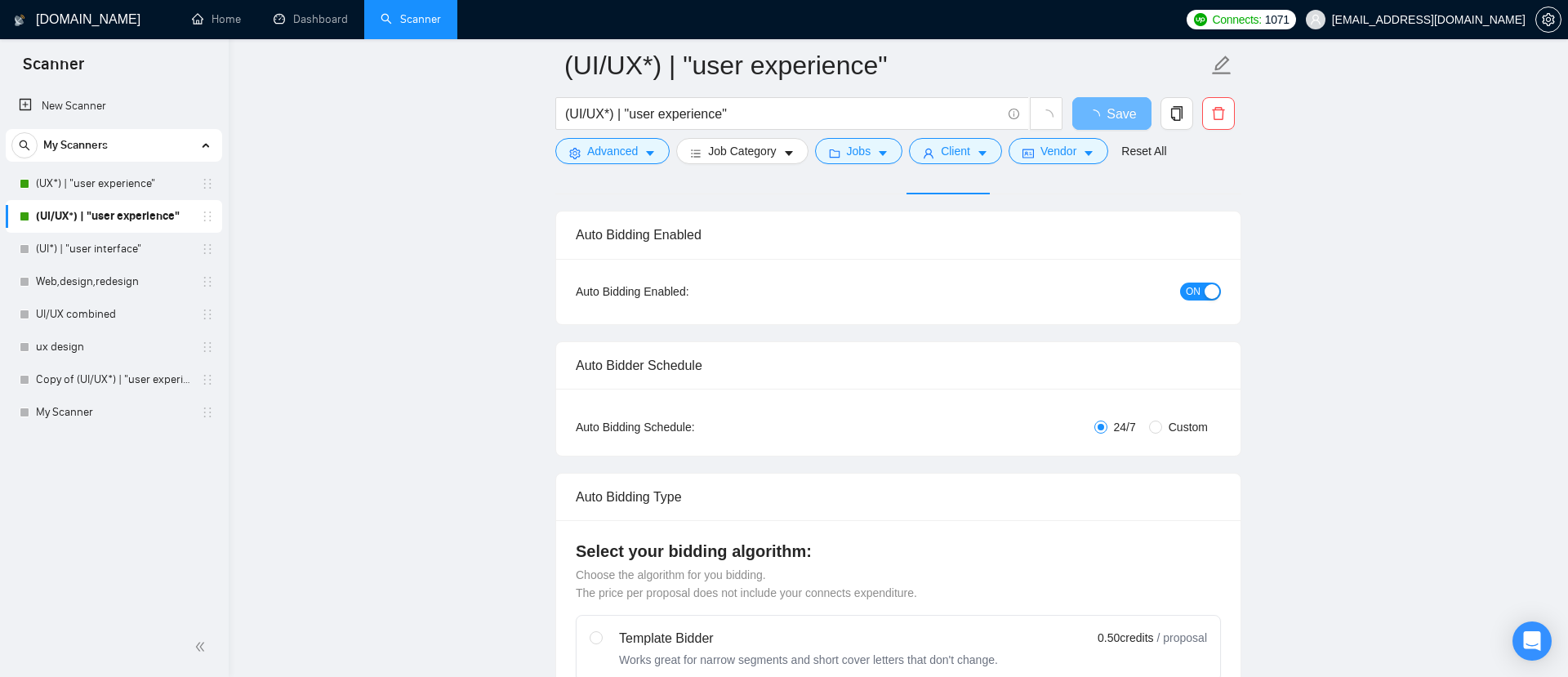
checkbox input "true"
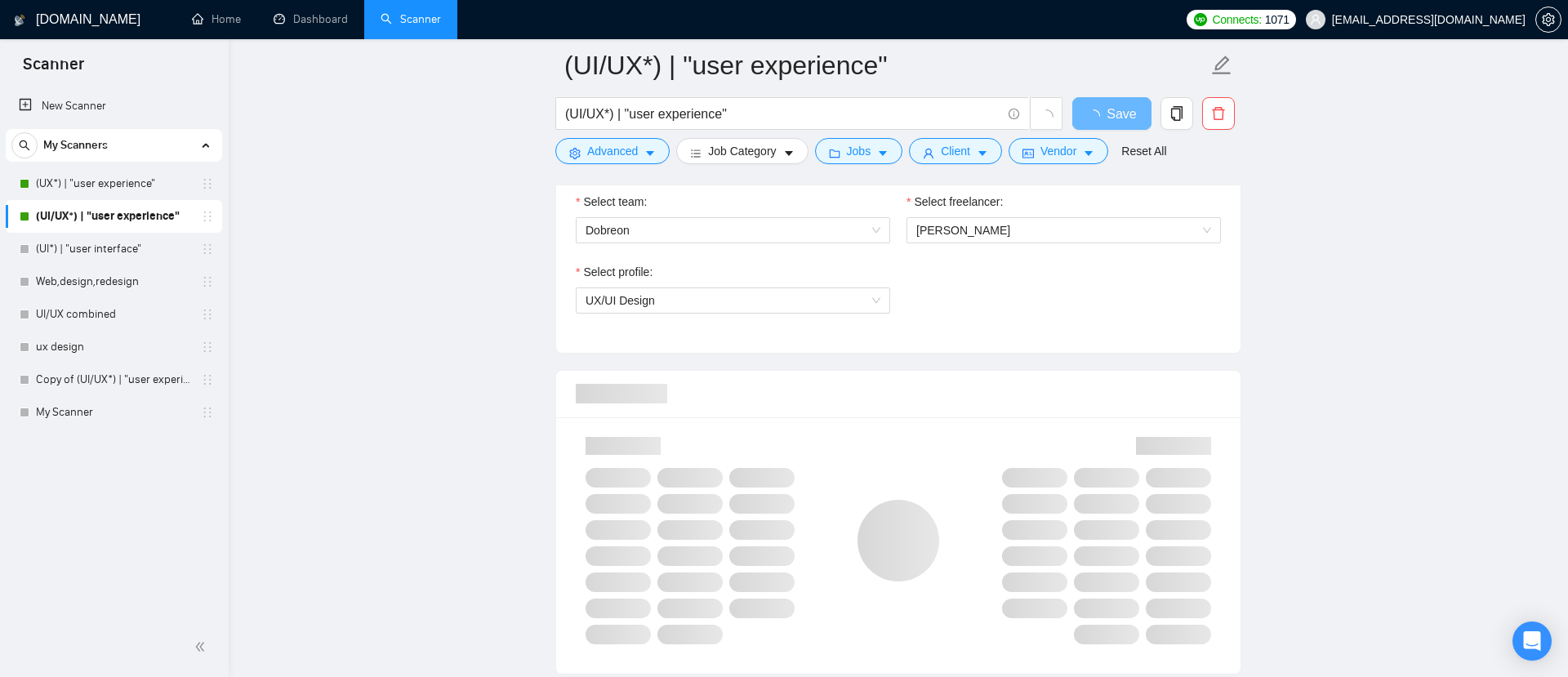
scroll to position [876, 0]
